Goal: Transaction & Acquisition: Purchase product/service

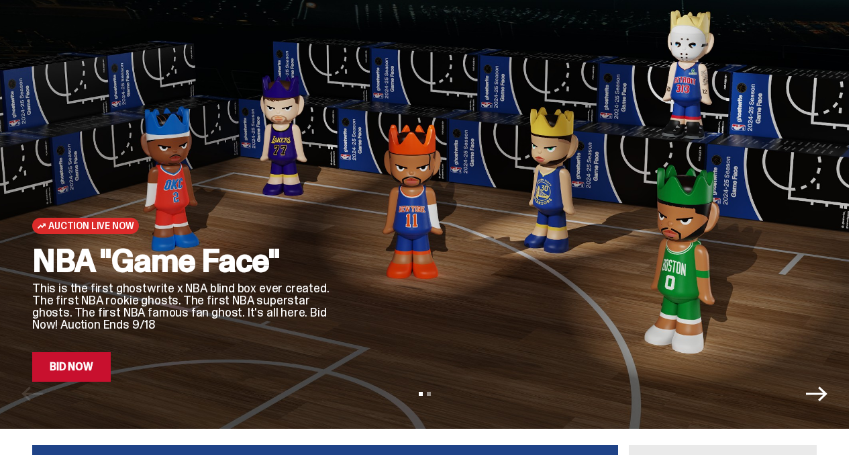
scroll to position [60, 0]
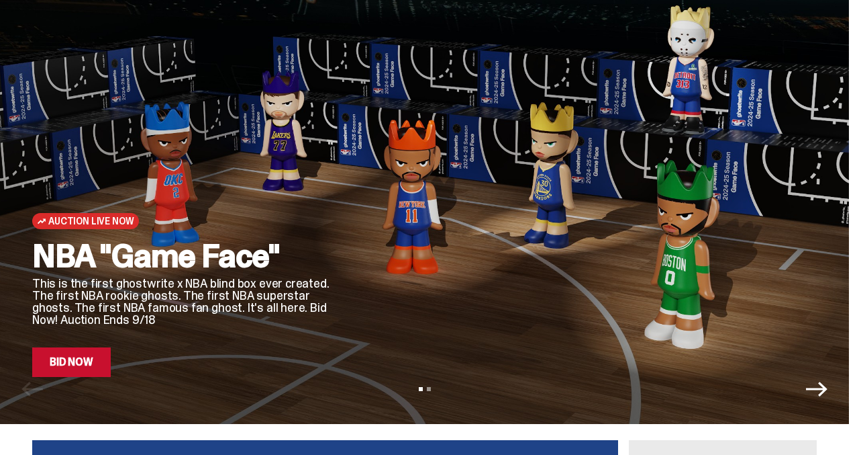
click at [828, 393] on icon "Next" at bounding box center [816, 388] width 21 height 21
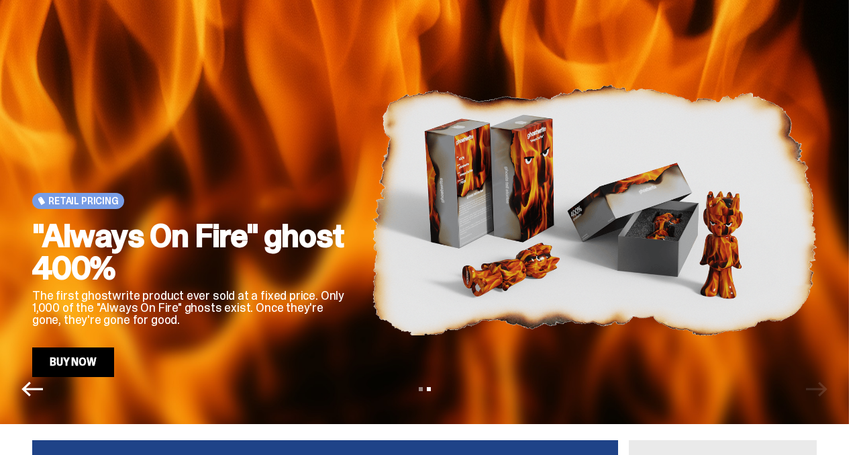
click at [34, 386] on icon "Previous" at bounding box center [31, 388] width 21 height 21
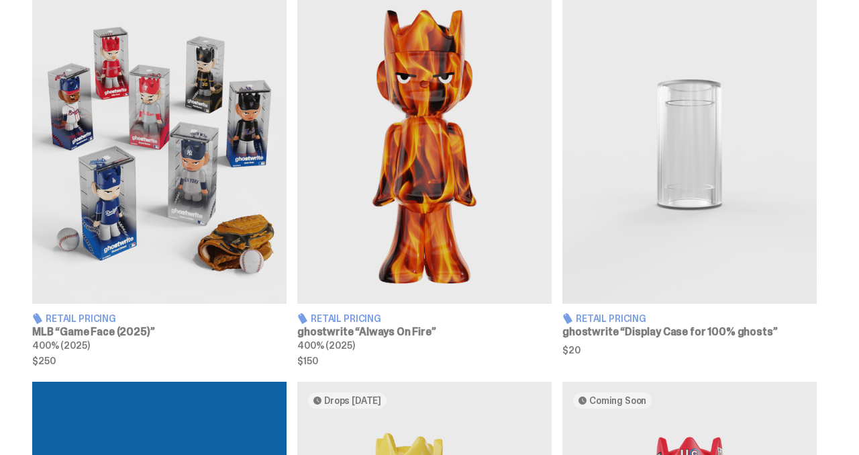
scroll to position [813, 0]
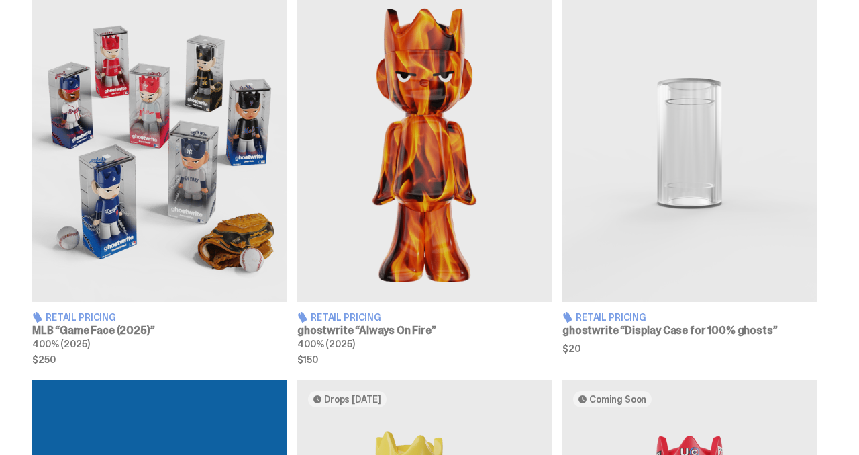
click at [79, 322] on span "Retail Pricing" at bounding box center [81, 316] width 71 height 9
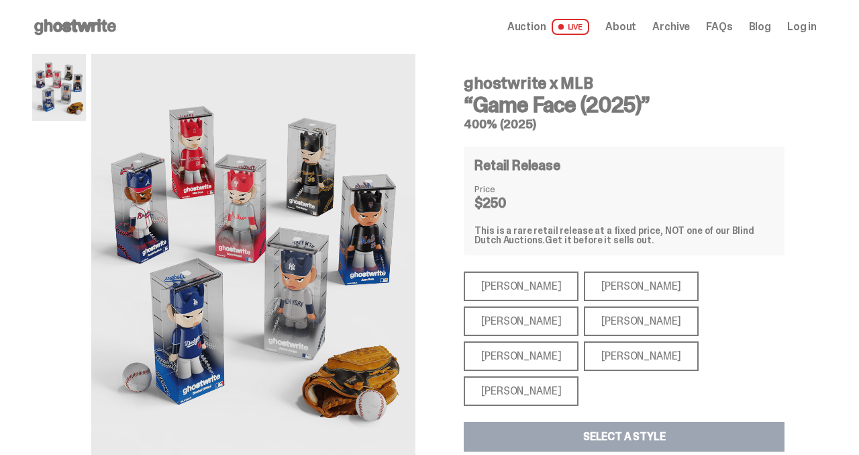
click at [514, 288] on div "[PERSON_NAME]" at bounding box center [521, 286] width 115 height 30
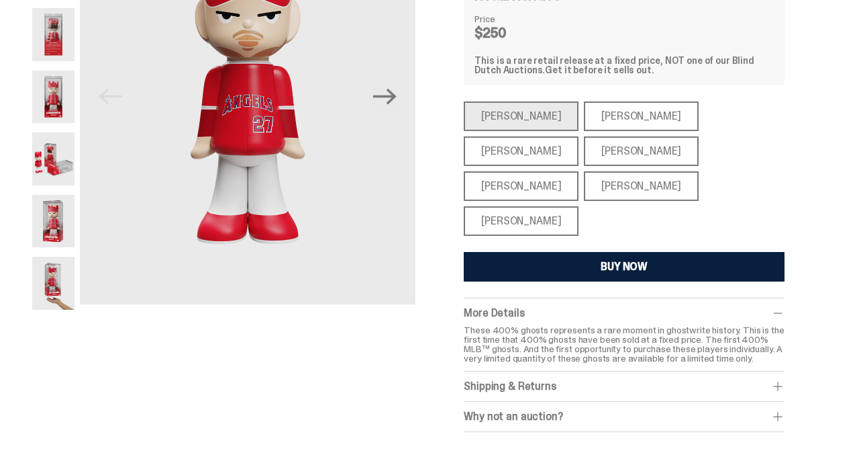
scroll to position [174, 0]
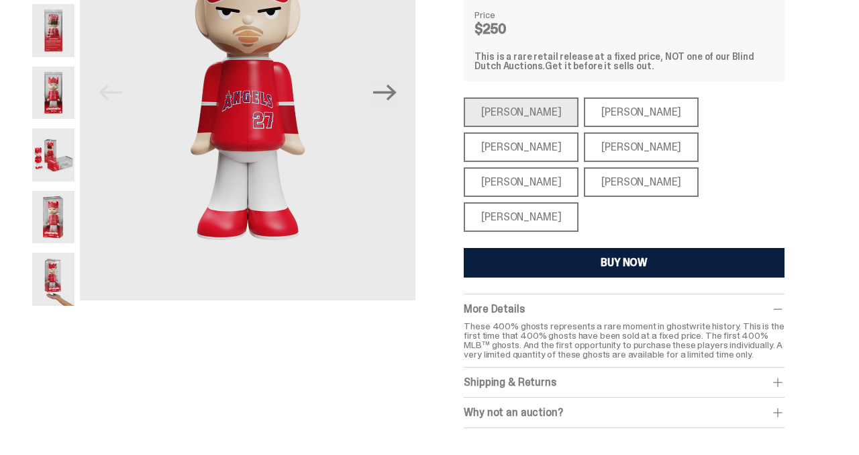
click at [58, 277] on img at bounding box center [53, 278] width 42 height 53
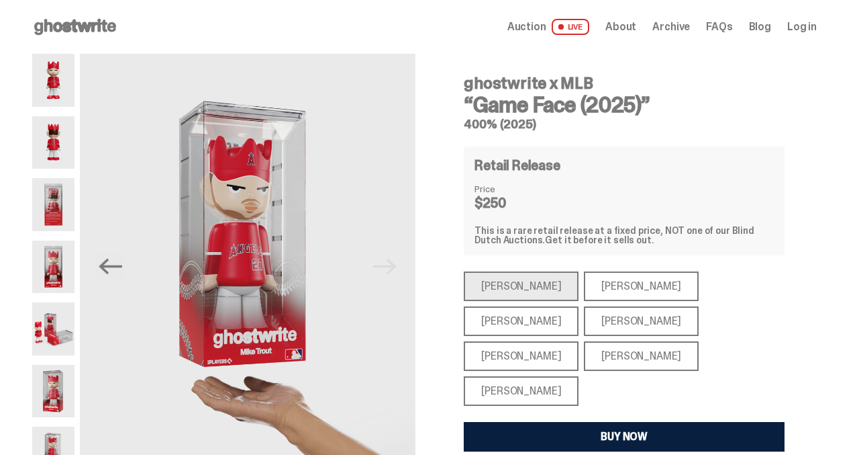
click at [584, 26] on span "LIVE" at bounding box center [571, 27] width 38 height 16
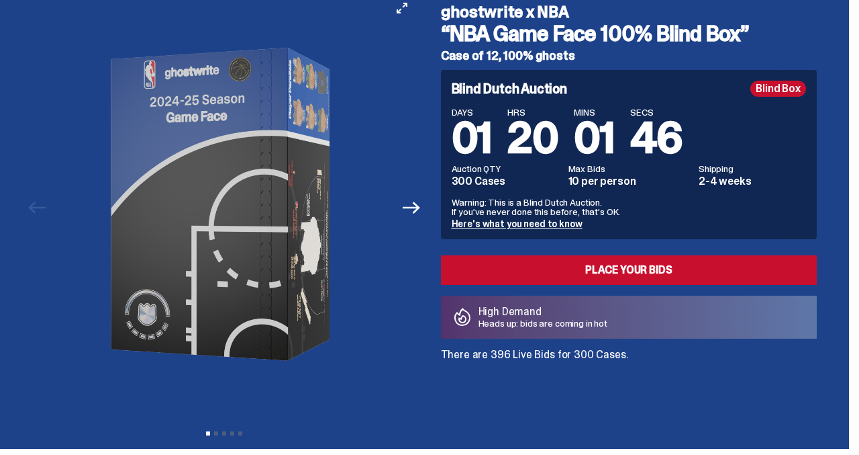
scroll to position [62, 0]
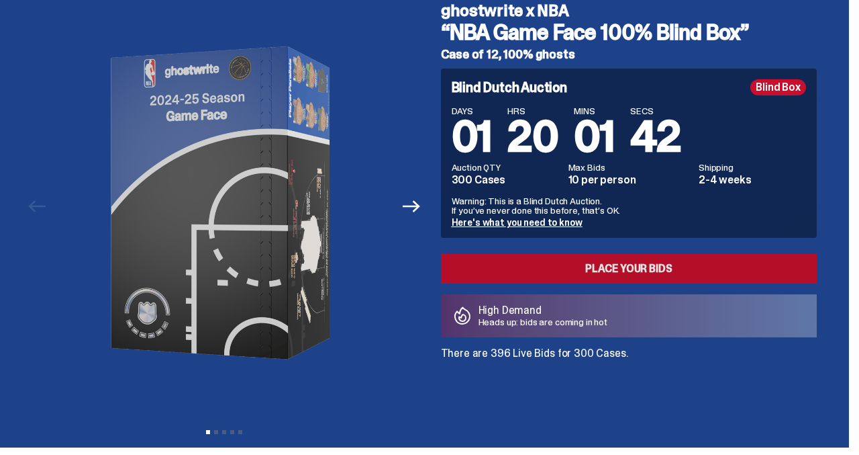
click at [646, 264] on link "Place your Bids" at bounding box center [629, 269] width 377 height 30
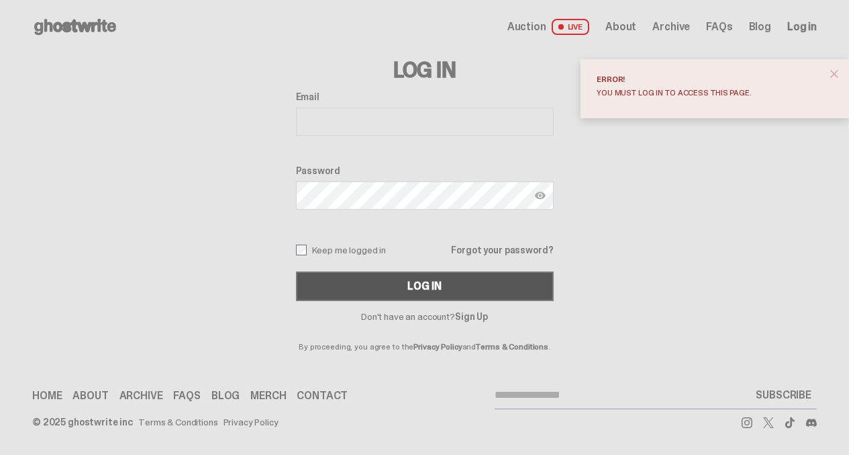
type input "**********"
click at [420, 287] on div "Log In" at bounding box center [425, 286] width 34 height 11
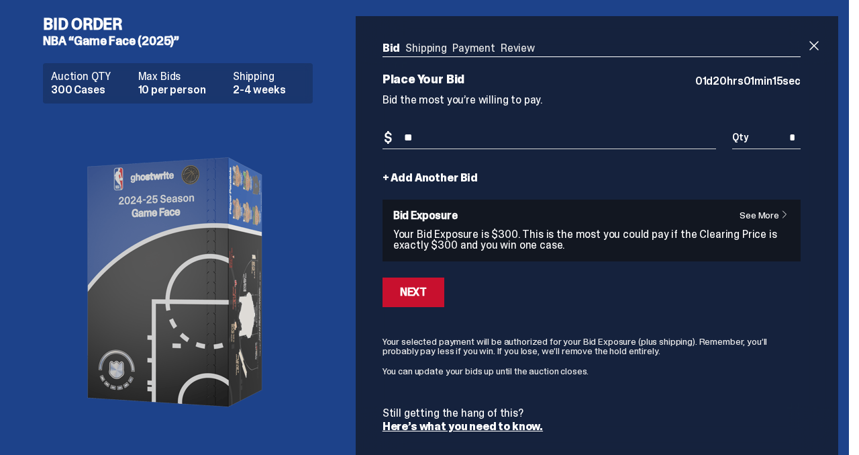
type input "*"
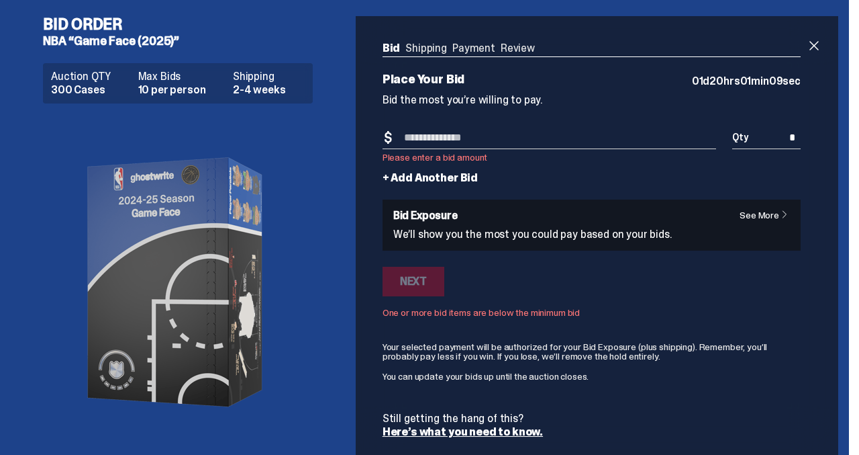
click at [96, 27] on h4 "Bid Order" at bounding box center [183, 24] width 281 height 16
click at [77, 95] on dd "300 Cases" at bounding box center [90, 90] width 79 height 11
click at [823, 46] on span at bounding box center [814, 46] width 16 height 16
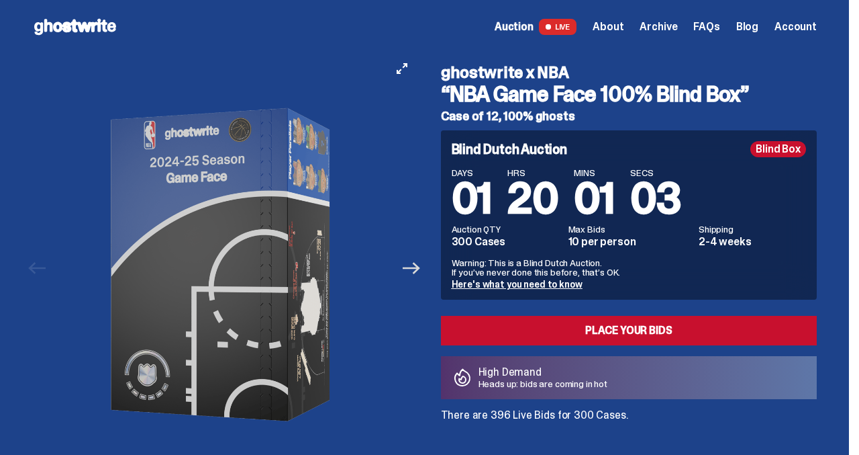
click at [416, 263] on icon "Next" at bounding box center [411, 267] width 17 height 17
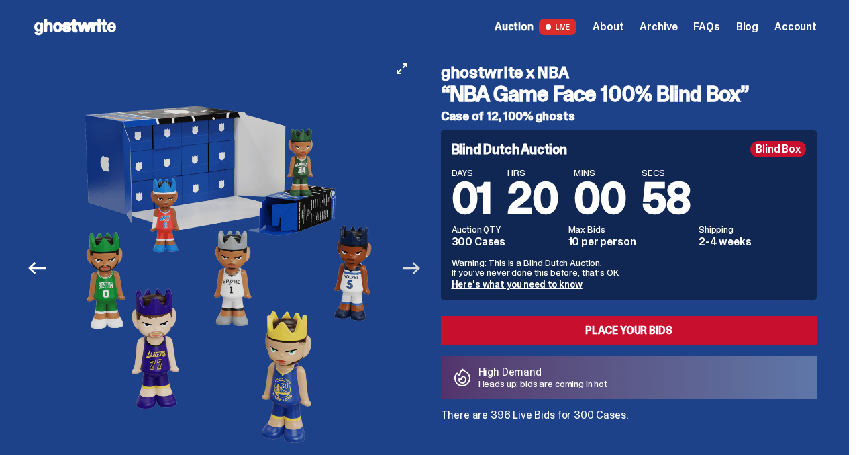
click at [417, 270] on icon "Next" at bounding box center [411, 267] width 17 height 17
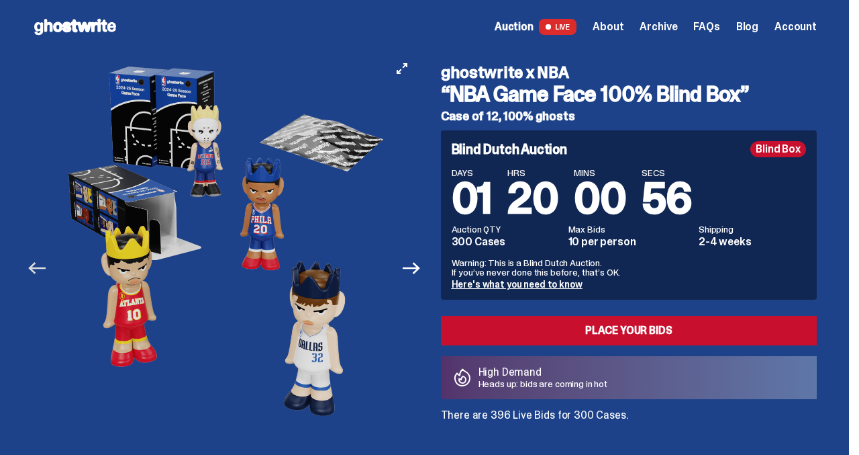
click at [39, 272] on icon "Previous" at bounding box center [36, 267] width 17 height 17
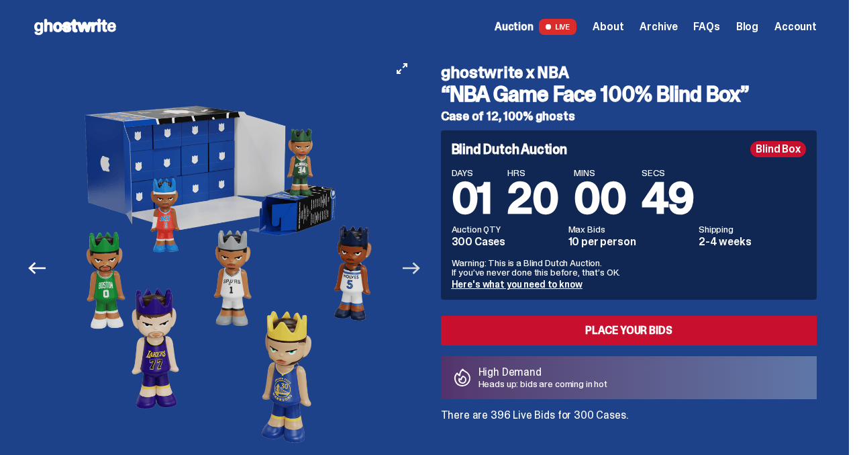
click at [416, 271] on icon "Next" at bounding box center [411, 267] width 17 height 17
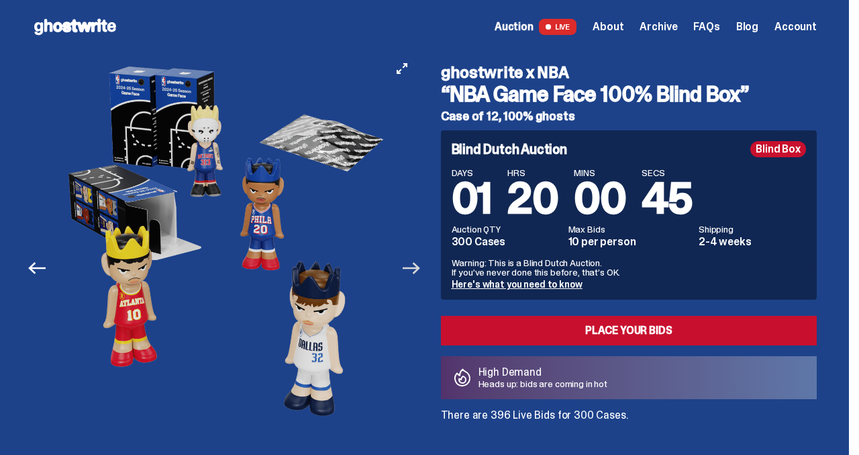
click at [416, 271] on icon "Next" at bounding box center [411, 267] width 17 height 17
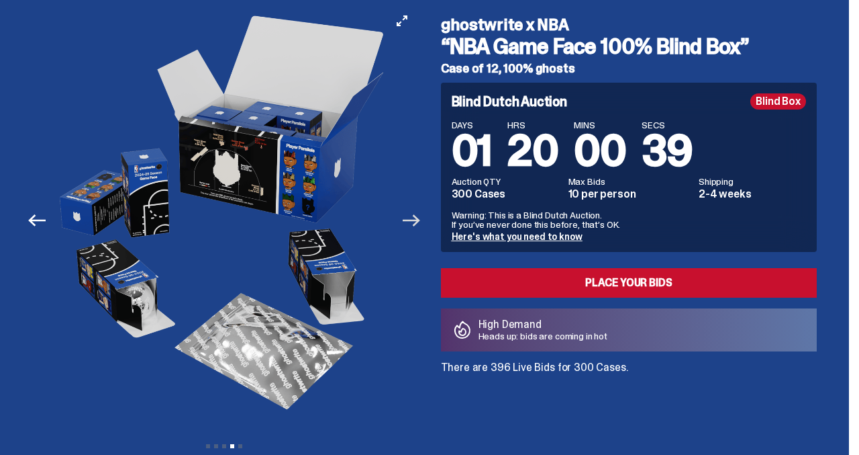
scroll to position [46, 0]
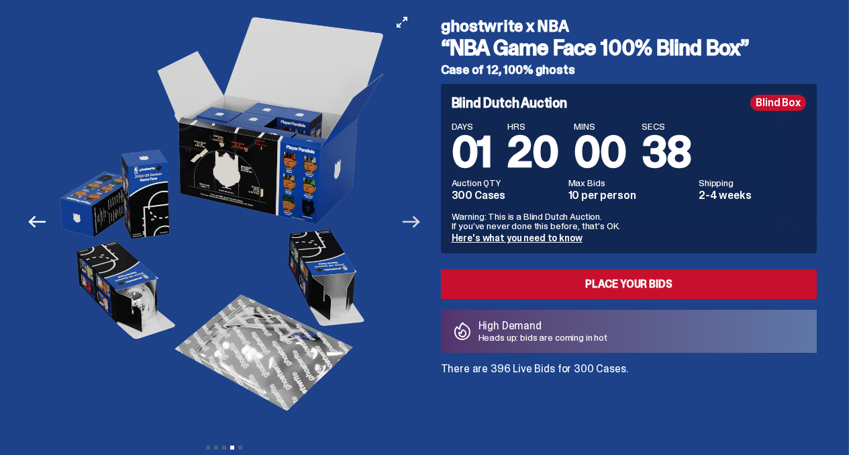
click at [414, 226] on icon "Next" at bounding box center [411, 221] width 17 height 17
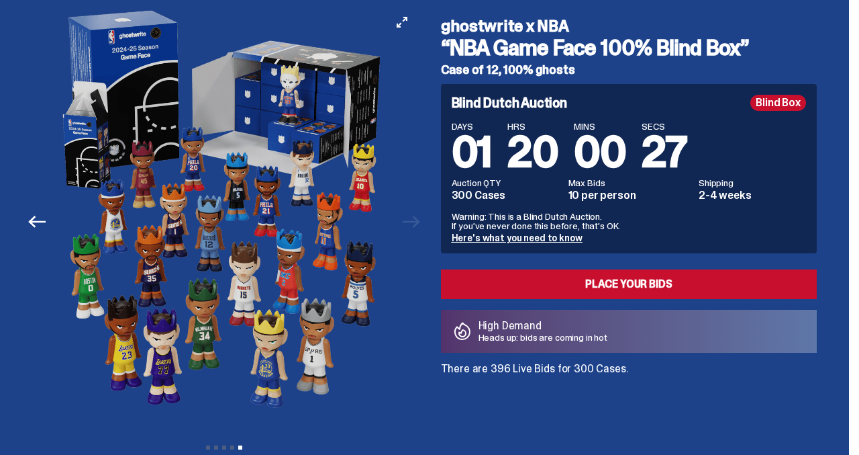
click at [417, 222] on div at bounding box center [224, 218] width 385 height 422
click at [417, 219] on div at bounding box center [224, 218] width 385 height 422
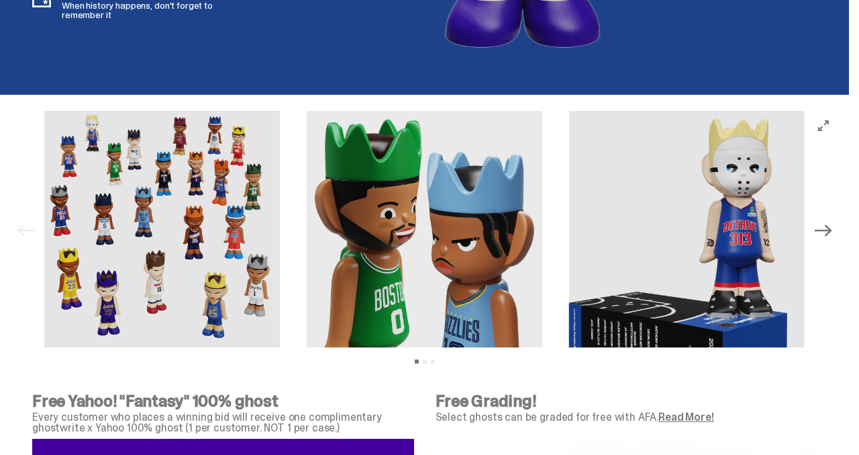
scroll to position [4019, 0]
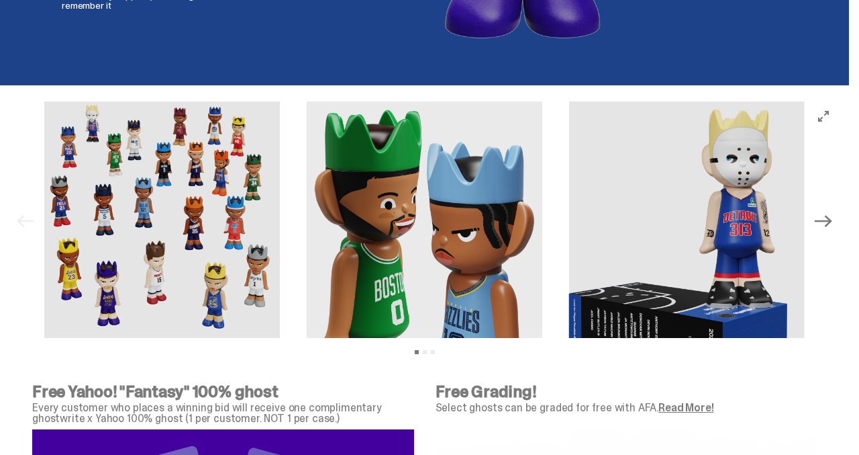
click at [833, 216] on icon "Next" at bounding box center [823, 221] width 17 height 12
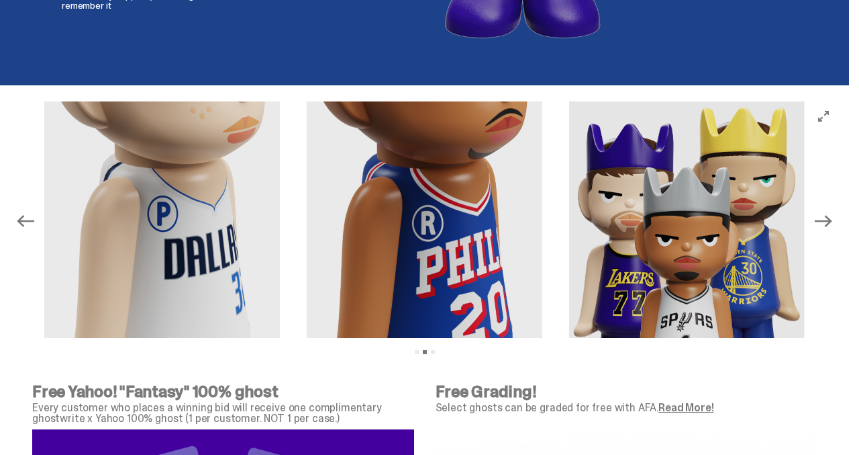
click at [833, 216] on icon "Next" at bounding box center [823, 221] width 17 height 12
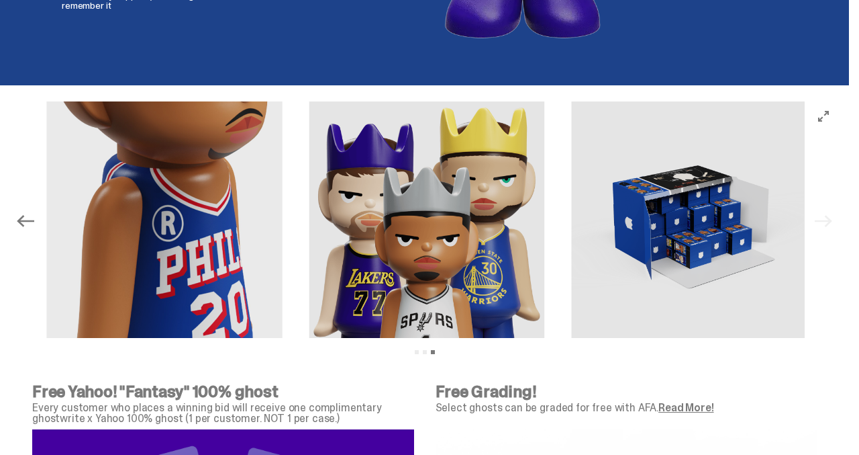
click at [839, 216] on div "Previous Next View slide 1 View slide 2 View slide 3" at bounding box center [425, 220] width 828 height 239
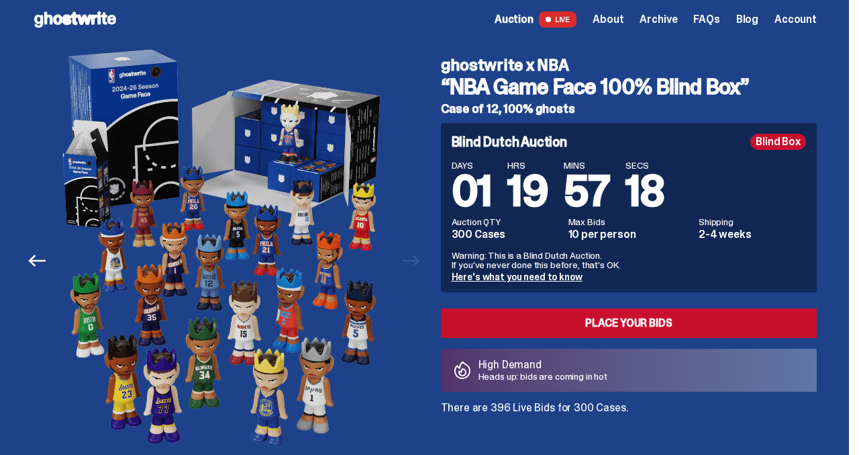
scroll to position [0, 0]
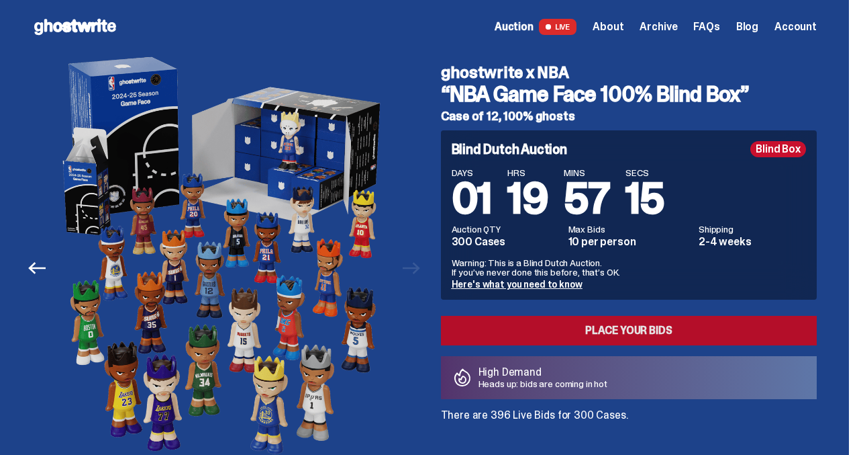
click at [658, 336] on link "Place your Bids" at bounding box center [629, 331] width 377 height 30
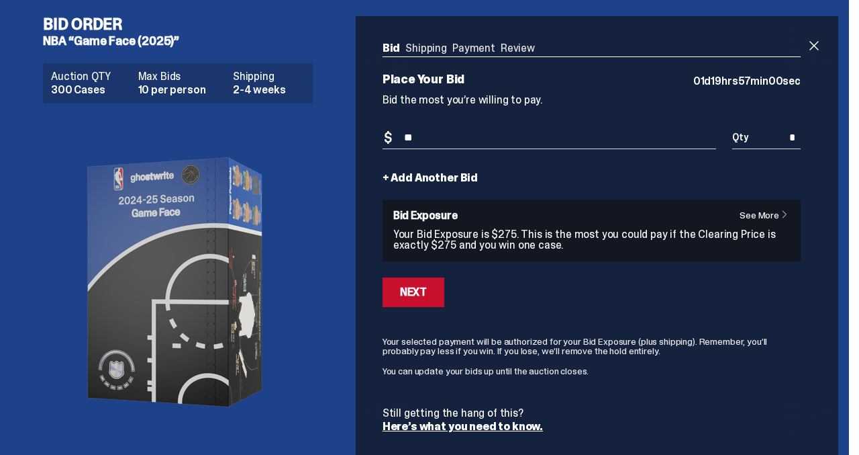
type input "*"
type input "***"
click at [427, 297] on div "Next" at bounding box center [413, 292] width 27 height 11
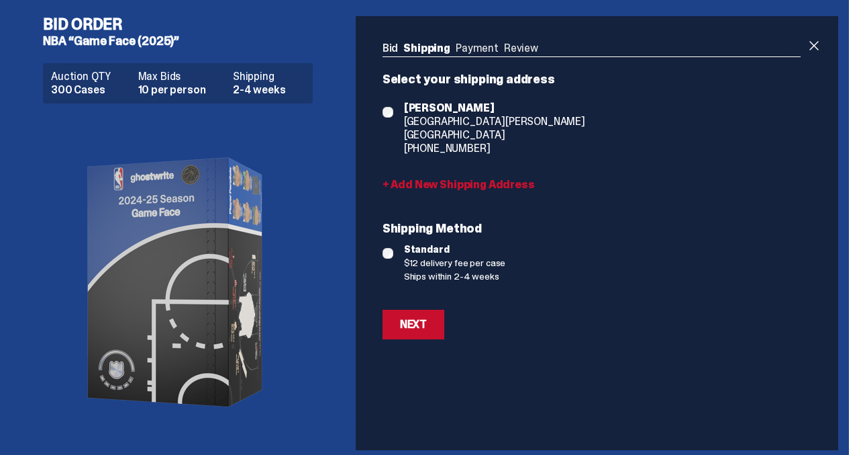
click at [414, 183] on link "+ Add New Shipping Address" at bounding box center [592, 184] width 418 height 11
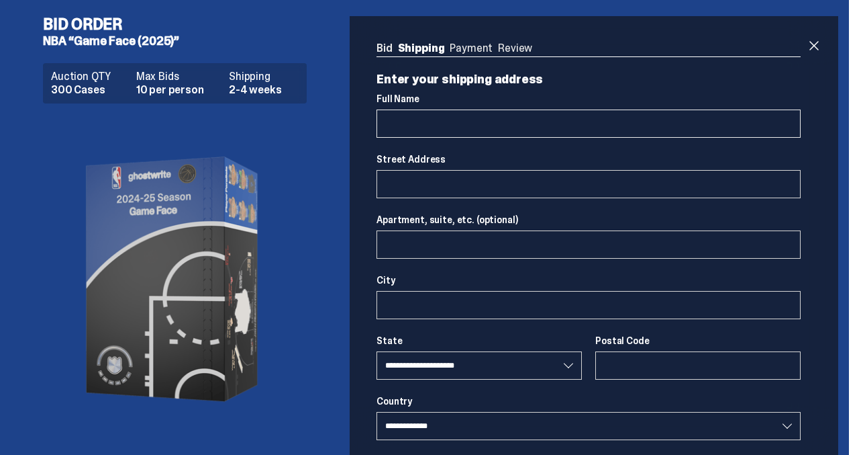
click at [419, 122] on input "Full Name" at bounding box center [589, 123] width 424 height 28
type input "**********"
select select "**"
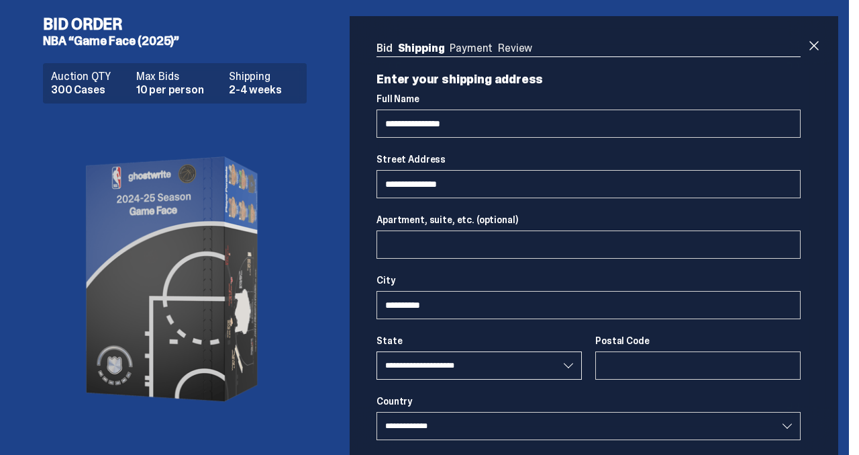
type input "*****"
type input "**********"
select select "**"
type input "**********"
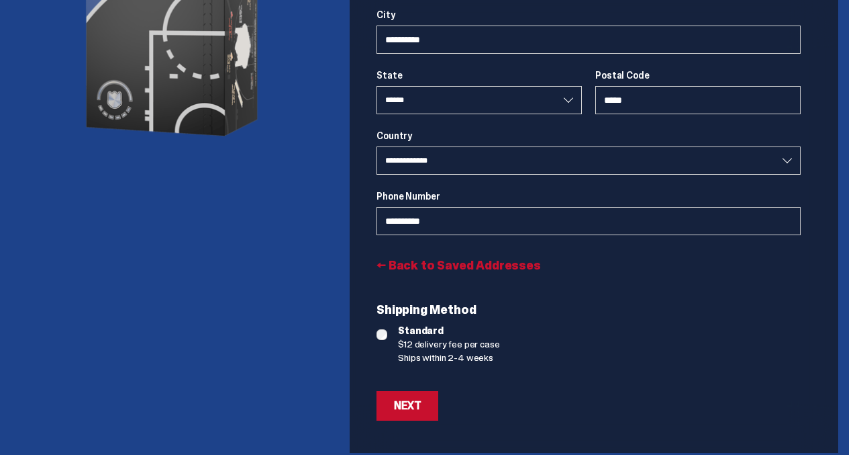
scroll to position [265, 0]
click at [416, 408] on div "Next" at bounding box center [407, 406] width 27 height 11
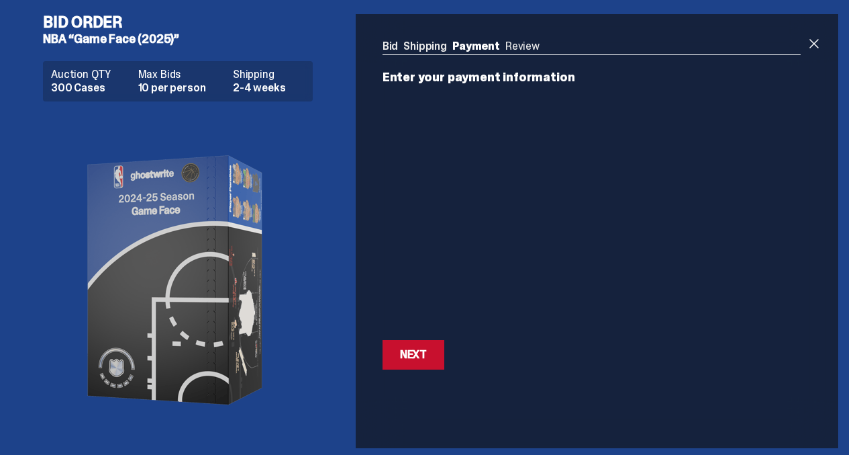
scroll to position [1, 0]
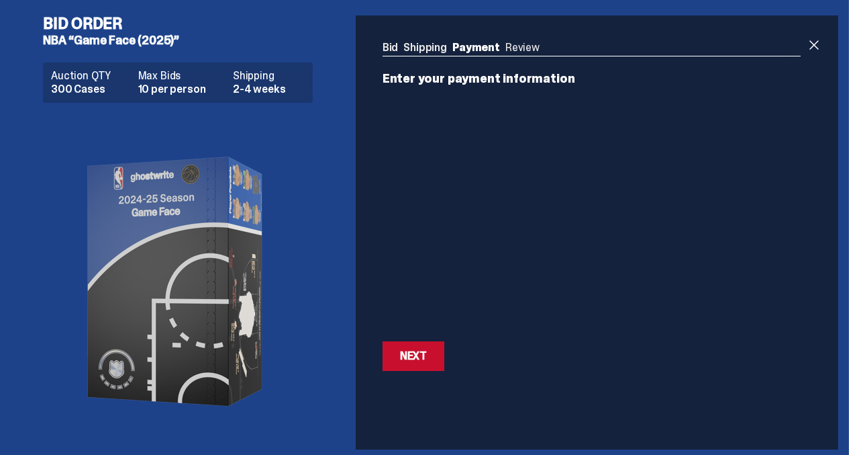
click at [426, 48] on link "Shipping" at bounding box center [426, 47] width 44 height 14
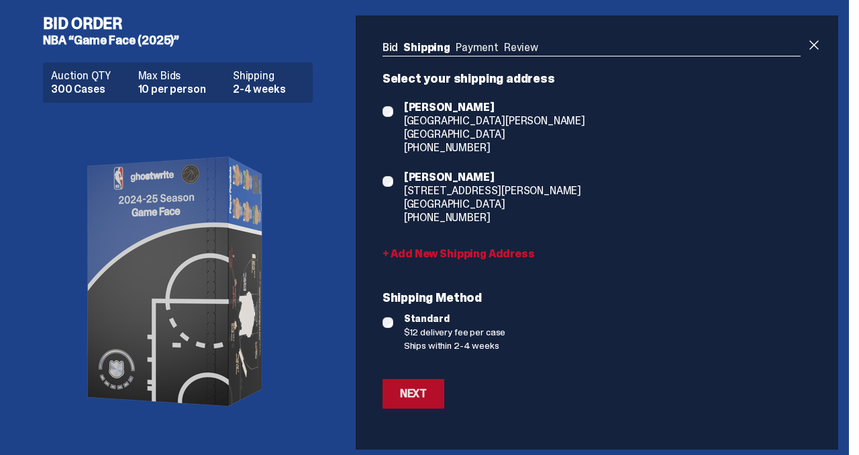
click at [421, 394] on div "Next" at bounding box center [413, 393] width 27 height 11
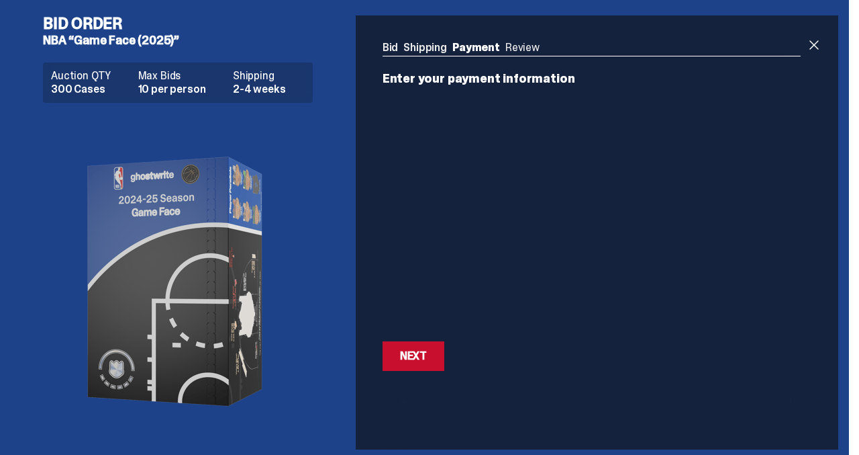
click at [602, 400] on div "Bid Shipping Payment Review Auction QTY 300 Cases Max Bids 10 per person Shippi…" at bounding box center [597, 232] width 483 height 434
